Goal: Find specific page/section: Find specific page/section

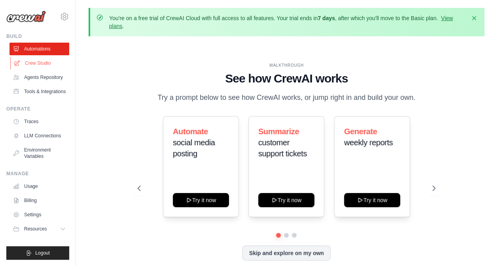
click at [28, 65] on link "Crew Studio" at bounding box center [40, 63] width 60 height 13
